Goal: Communication & Community: Answer question/provide support

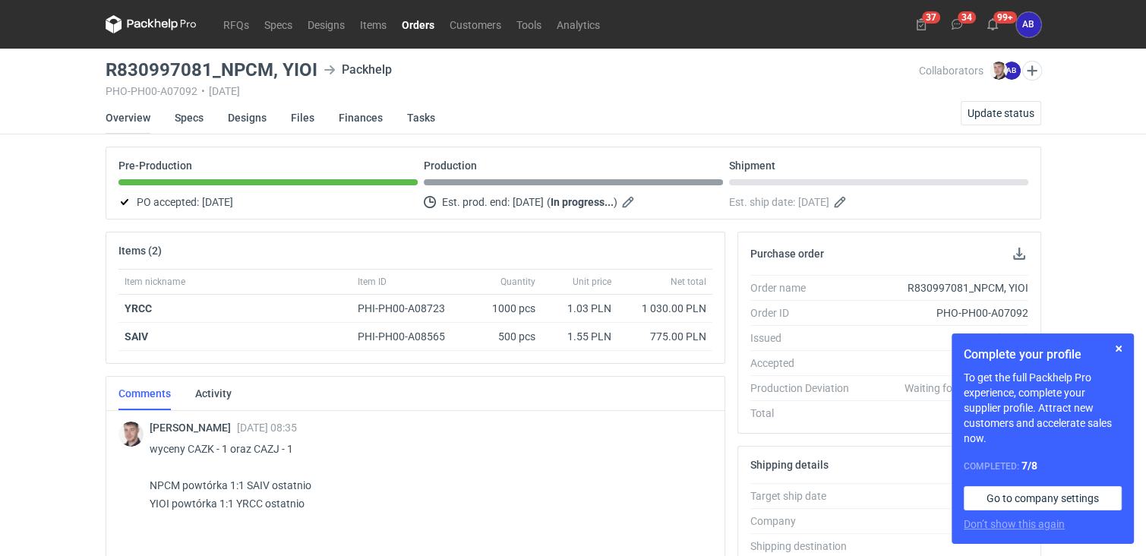
click at [121, 115] on link "Overview" at bounding box center [128, 117] width 45 height 33
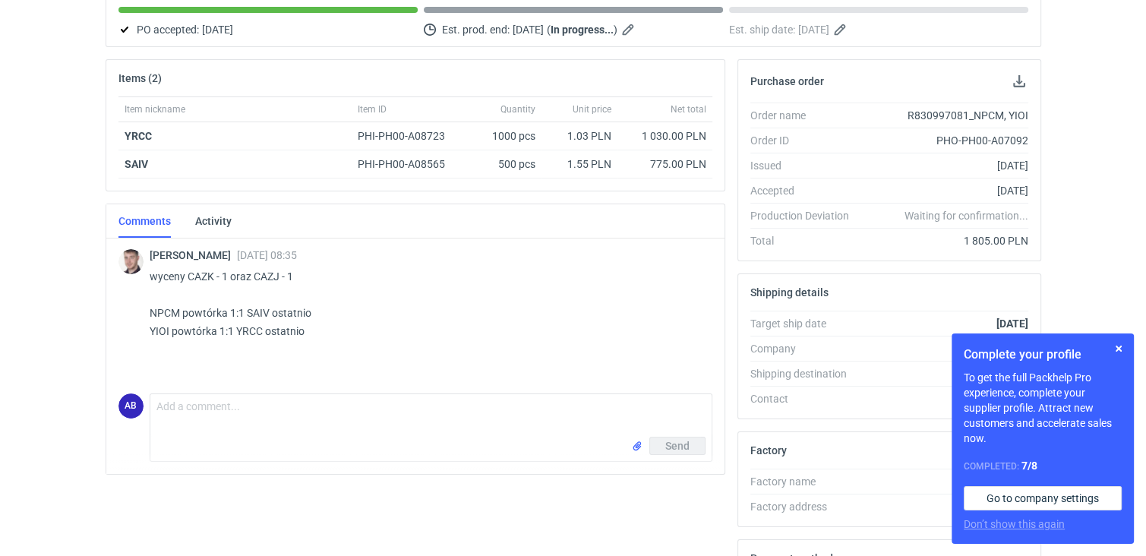
scroll to position [173, 0]
click at [600, 404] on textarea "Comment message" at bounding box center [430, 414] width 561 height 43
type textarea "Dzień dobry ,proszę o akceptację plików ,dziękuję :)"
click at [634, 443] on input "file" at bounding box center [637, 445] width 12 height 16
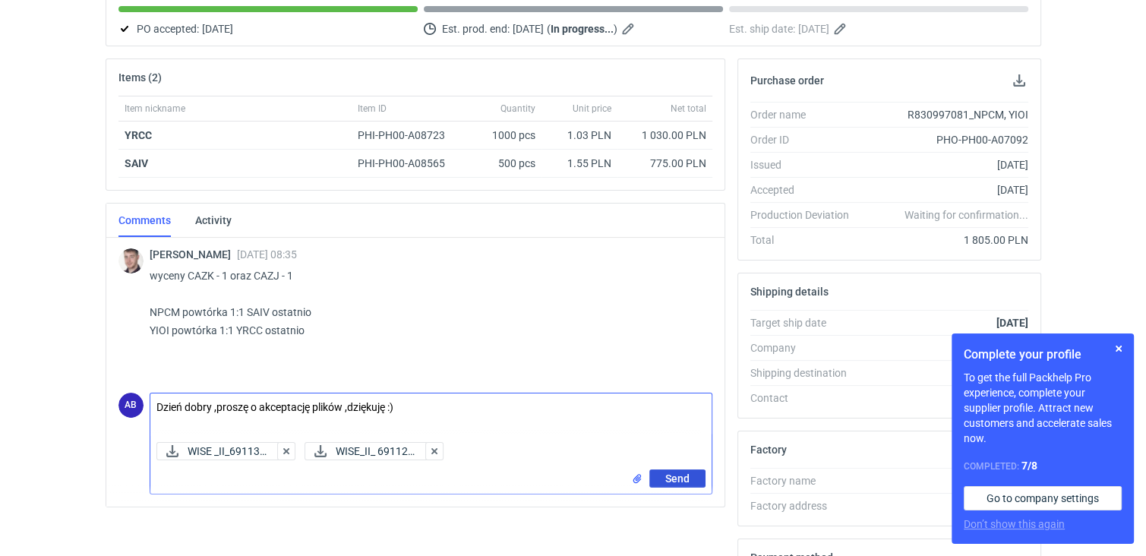
click at [680, 475] on span "Send" at bounding box center [677, 478] width 24 height 11
